Goal: Check status: Check status

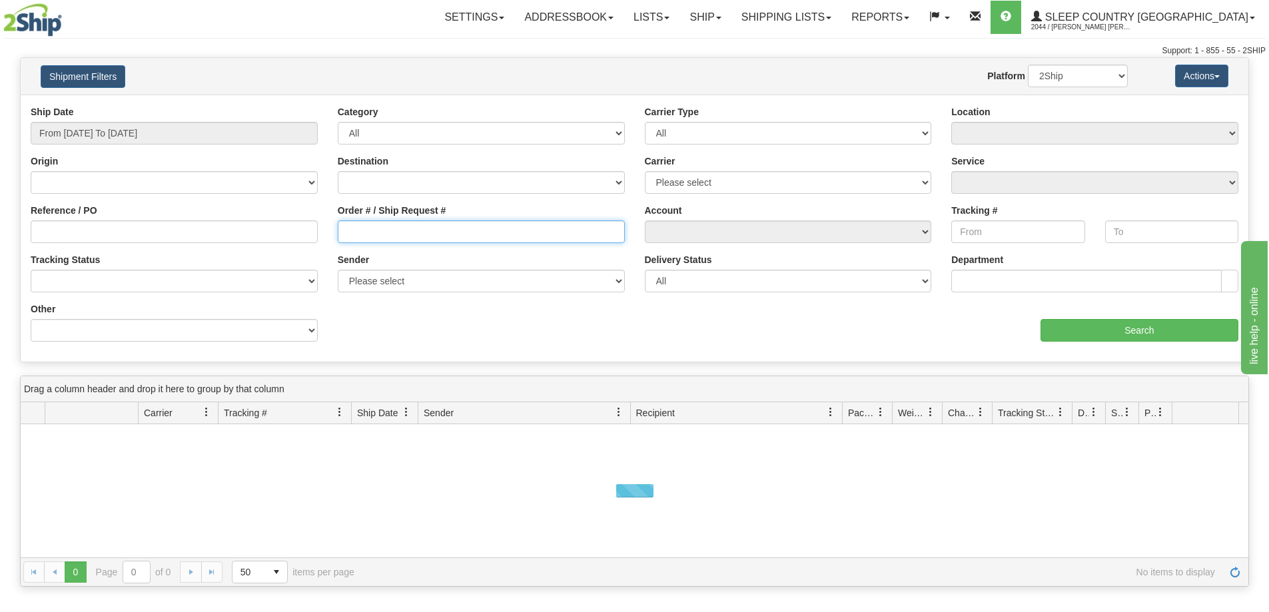
drag, startPoint x: 430, startPoint y: 237, endPoint x: 362, endPoint y: 210, distance: 72.6
click at [429, 237] on input "Order # / Ship Request #" at bounding box center [481, 231] width 287 height 23
paste input "9000I100976"
type input "9000I100976"
click at [95, 145] on div "Ship Date From [DATE] To [DATE]" at bounding box center [174, 129] width 307 height 49
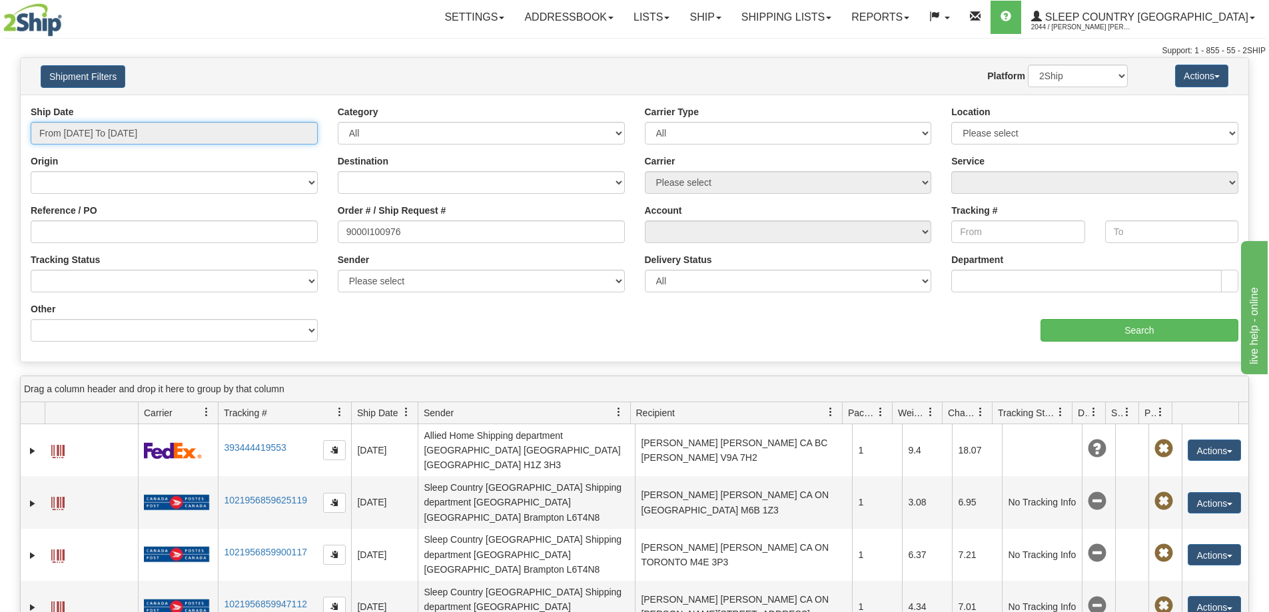
click at [88, 127] on input "From [DATE] To [DATE]" at bounding box center [174, 133] width 287 height 23
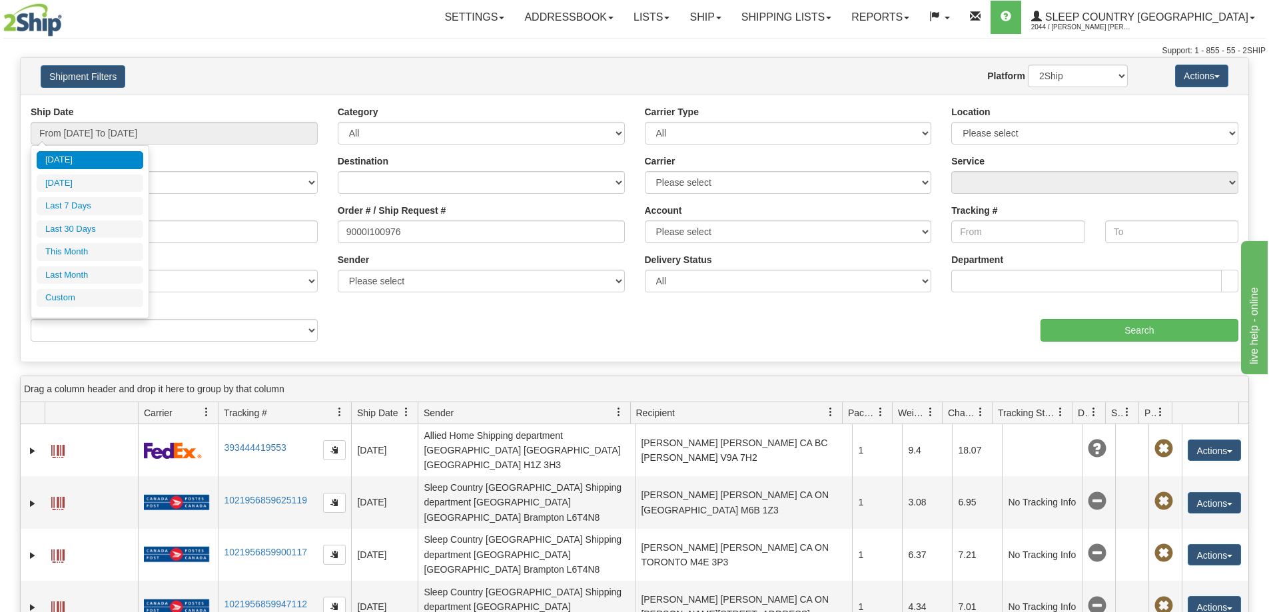
drag, startPoint x: 98, startPoint y: 230, endPoint x: 702, endPoint y: 233, distance: 604.0
click at [97, 230] on li "Last 30 Days" at bounding box center [90, 229] width 107 height 18
type input "From [DATE] To [DATE]"
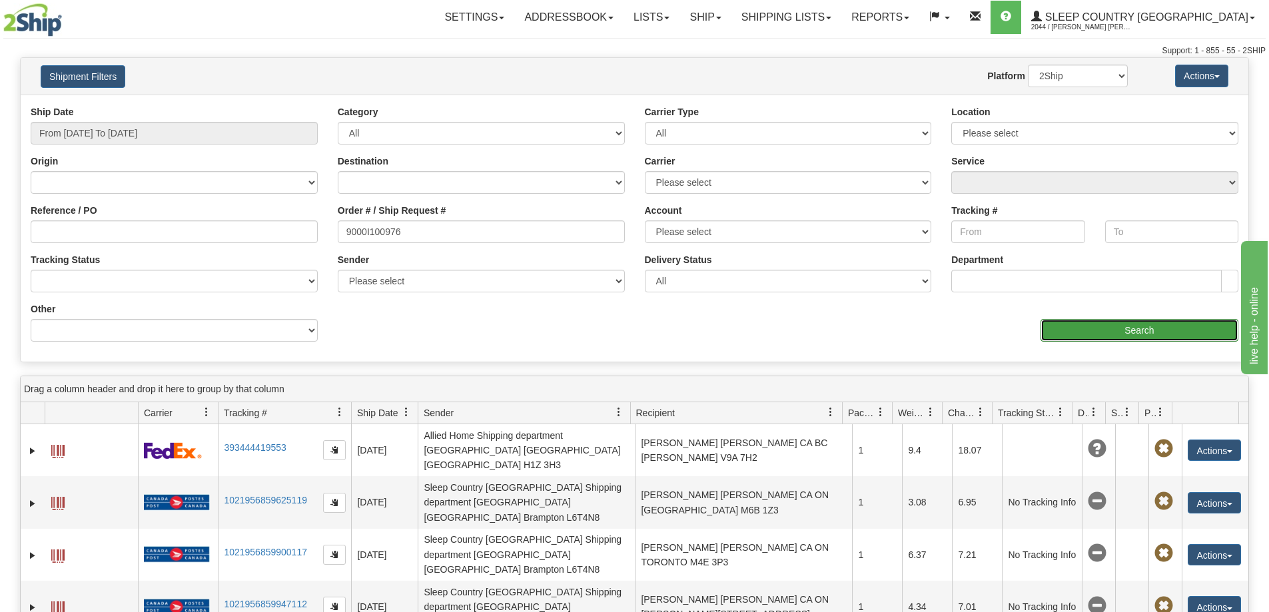
click at [1177, 323] on input "Search" at bounding box center [1139, 330] width 198 height 23
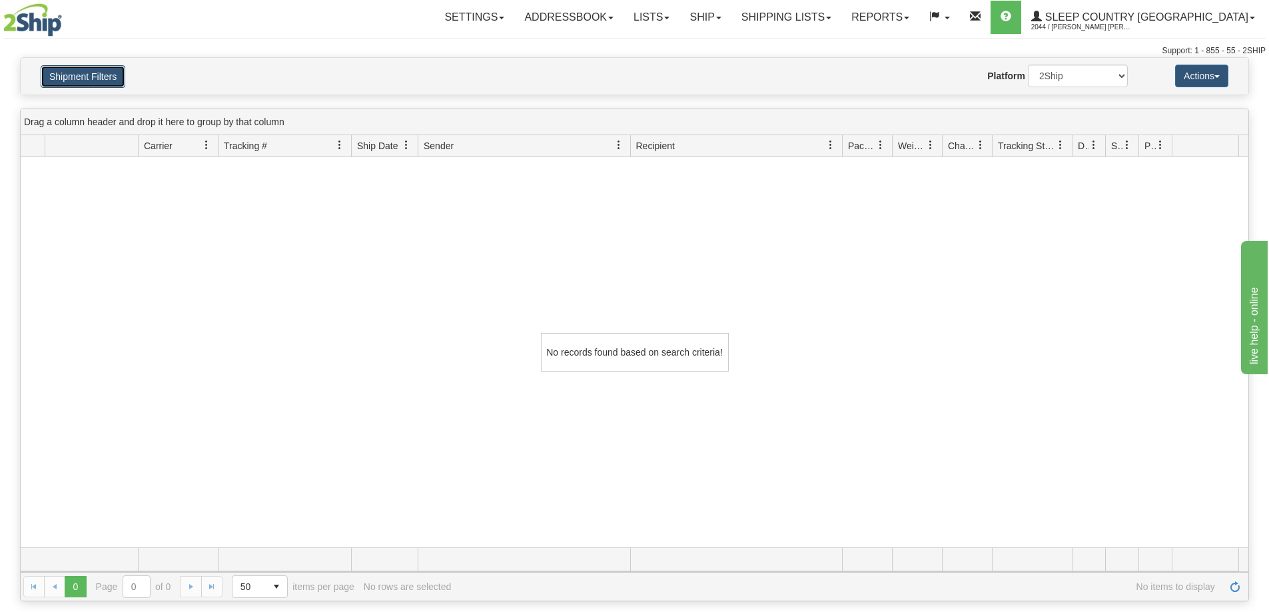
click at [114, 73] on button "Shipment Filters" at bounding box center [83, 76] width 85 height 23
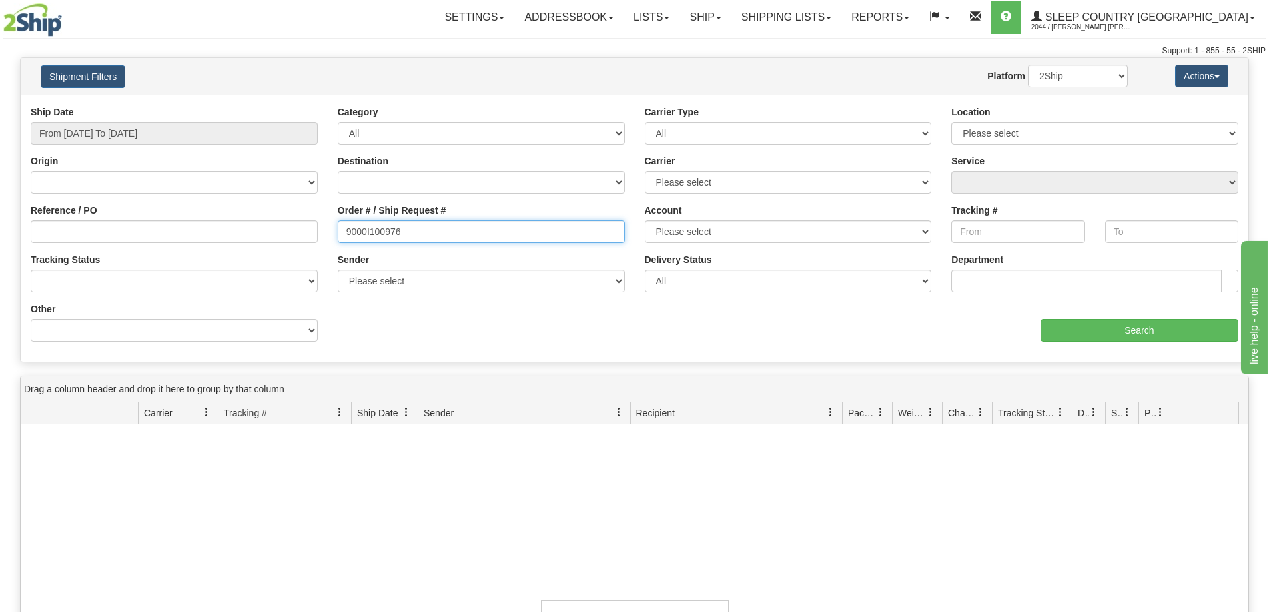
drag, startPoint x: 446, startPoint y: 237, endPoint x: 377, endPoint y: 240, distance: 68.7
click at [444, 237] on input "9000I100976" at bounding box center [481, 231] width 287 height 23
click at [341, 226] on input "9000I100976" at bounding box center [481, 231] width 287 height 23
drag, startPoint x: 446, startPoint y: 235, endPoint x: 746, endPoint y: 291, distance: 305.5
click at [276, 105] on div "Reference / PO Order # / Ship Request # 9000I100976 Account Please select [GEOG…" at bounding box center [634, 105] width 1227 height 0
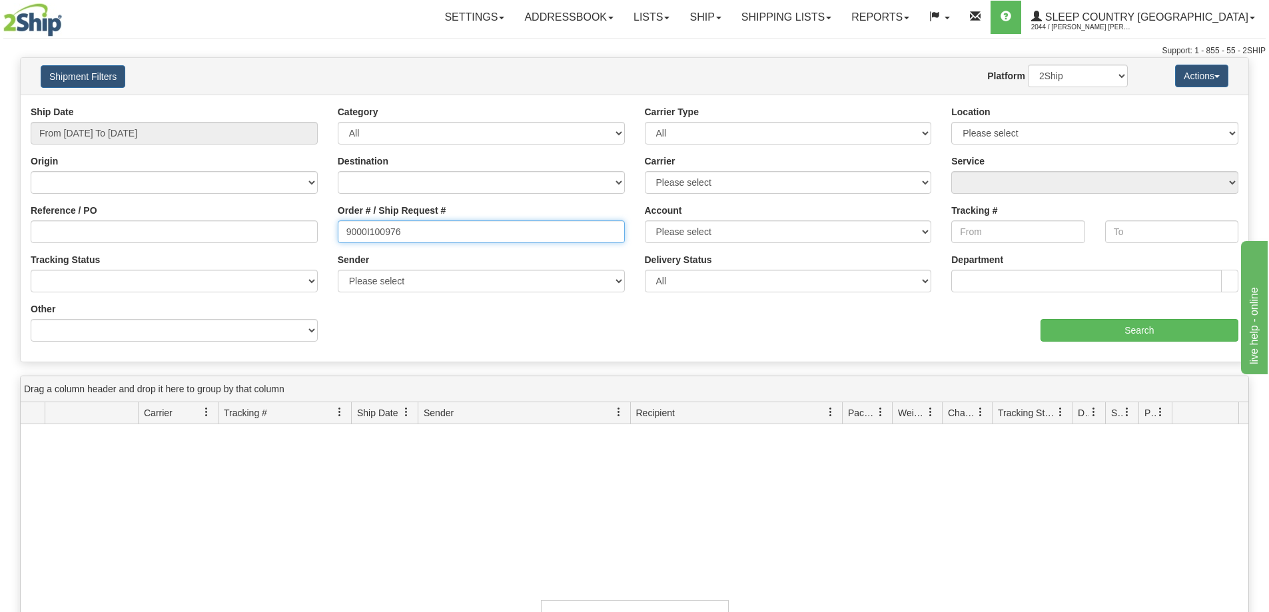
paste input "12055"
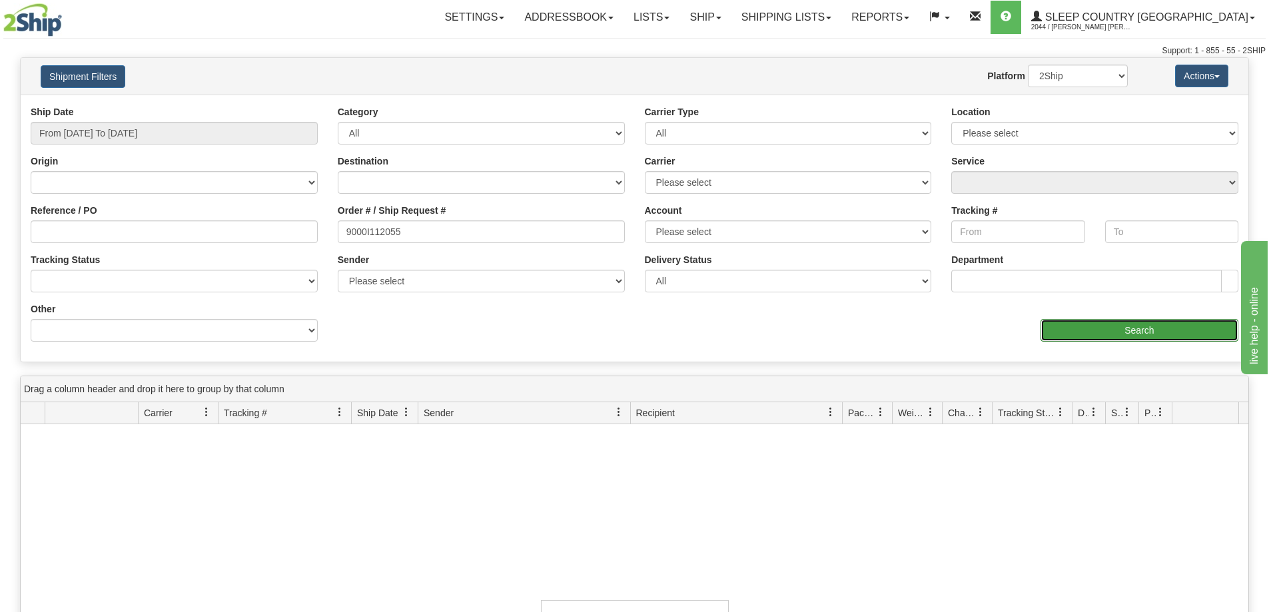
click at [1103, 322] on input "Search" at bounding box center [1139, 330] width 198 height 23
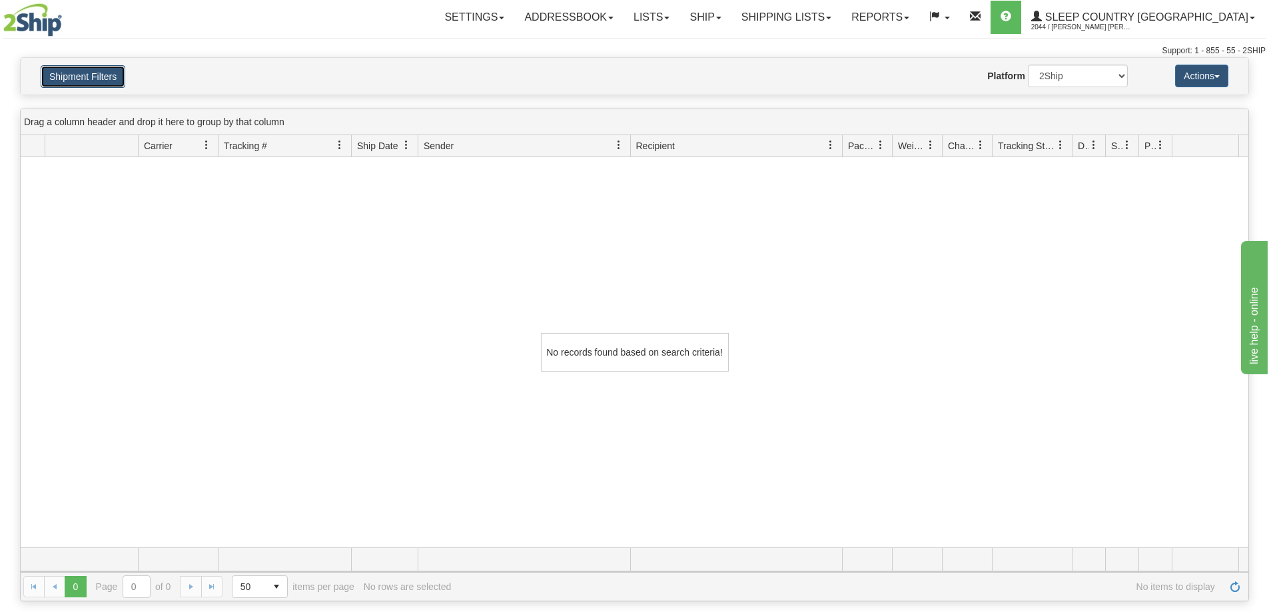
click at [112, 85] on button "Shipment Filters" at bounding box center [83, 76] width 85 height 23
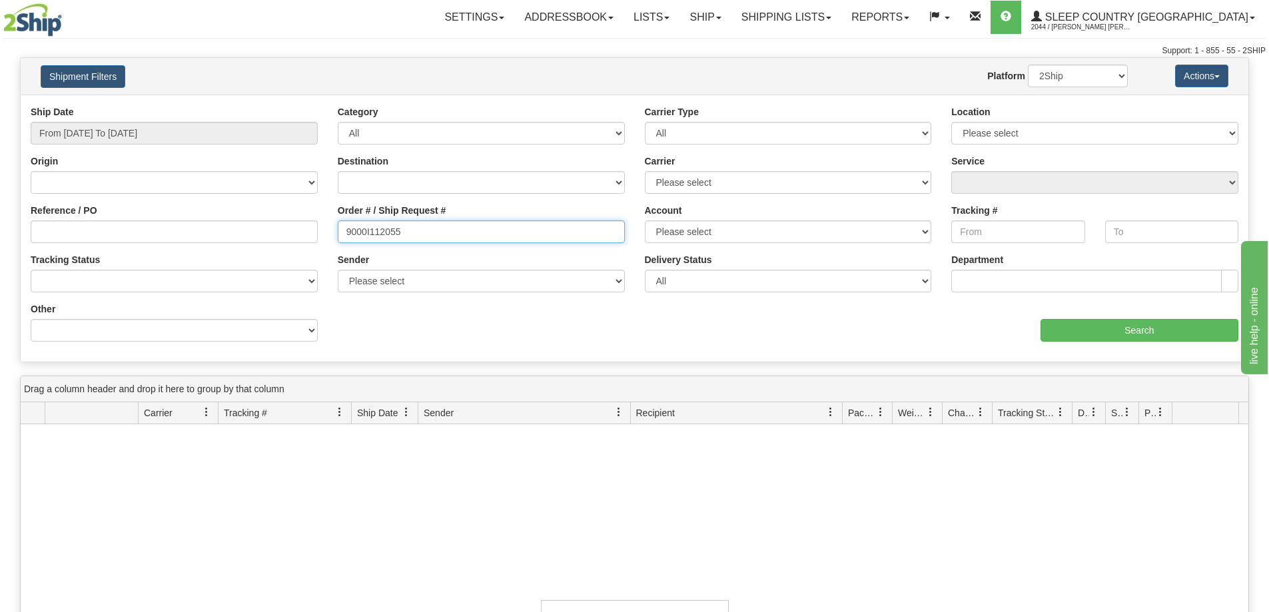
drag, startPoint x: 407, startPoint y: 234, endPoint x: 285, endPoint y: 229, distance: 122.0
click at [285, 105] on div "Reference / PO Order # / Ship Request # 9000I112055 Account Please select [GEOG…" at bounding box center [634, 105] width 1227 height 0
paste input "08743"
type input "9000I108743"
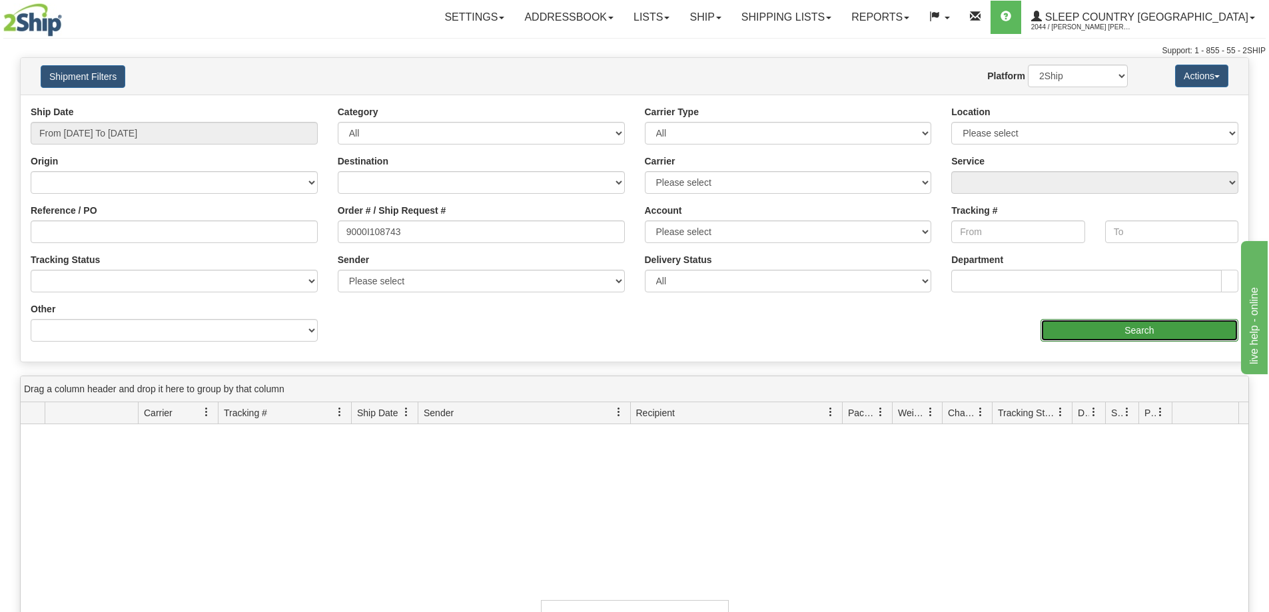
click at [1059, 334] on input "Search" at bounding box center [1139, 330] width 198 height 23
